Goal: Go to known website: Go to known website

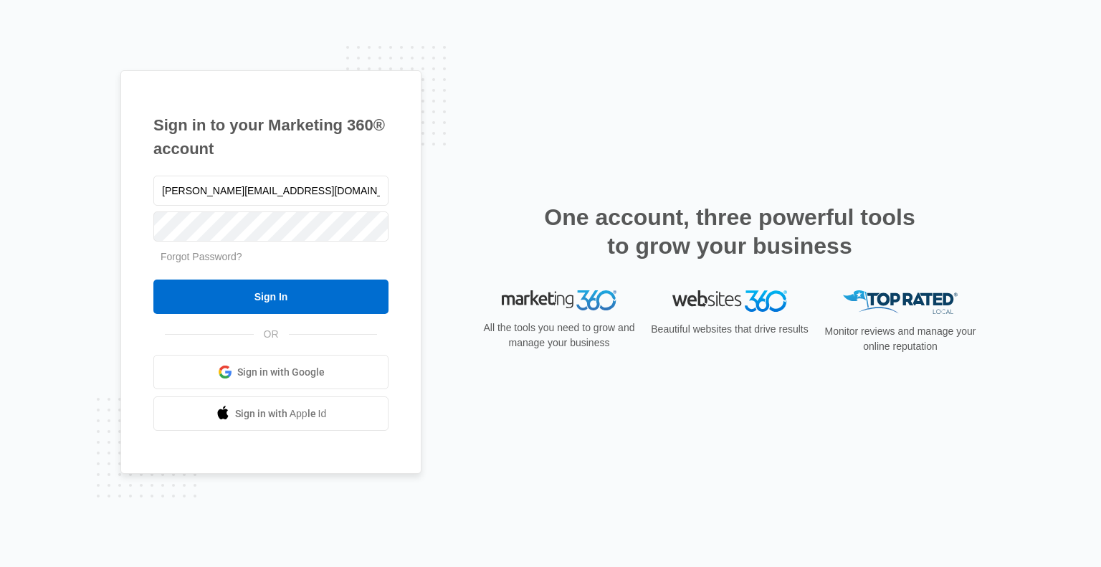
type input "[PERSON_NAME][EMAIL_ADDRESS][DOMAIN_NAME]"
click at [153, 280] on input "Sign In" at bounding box center [270, 297] width 235 height 34
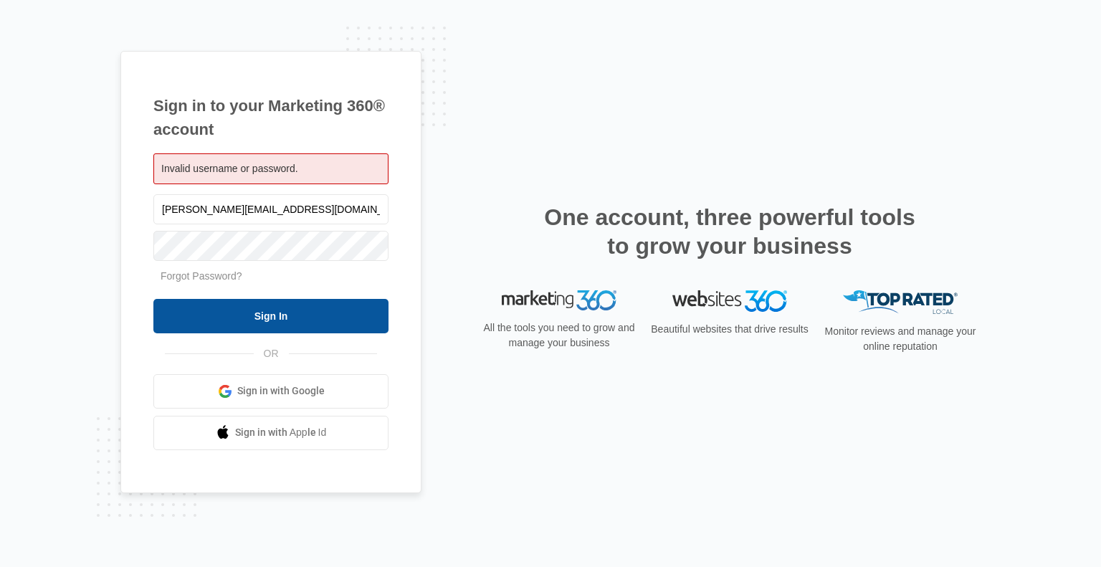
click at [251, 320] on input "Sign In" at bounding box center [270, 316] width 235 height 34
click at [264, 319] on input "Sign In" at bounding box center [270, 316] width 235 height 34
click at [269, 310] on input "Sign In" at bounding box center [270, 316] width 235 height 34
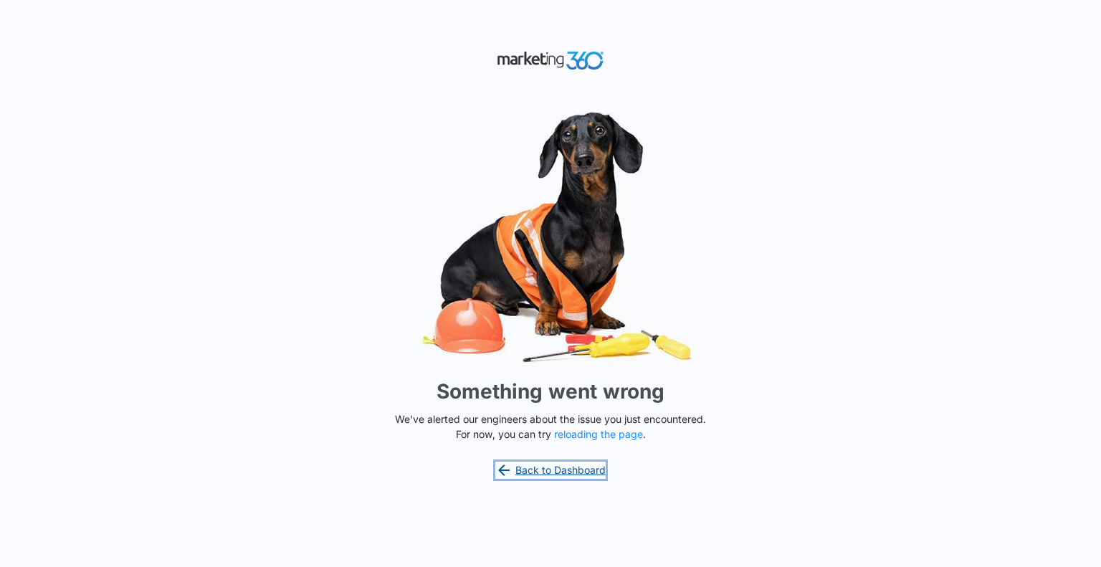
click at [561, 464] on link "Back to Dashboard" at bounding box center [550, 470] width 110 height 17
